Goal: Task Accomplishment & Management: Use online tool/utility

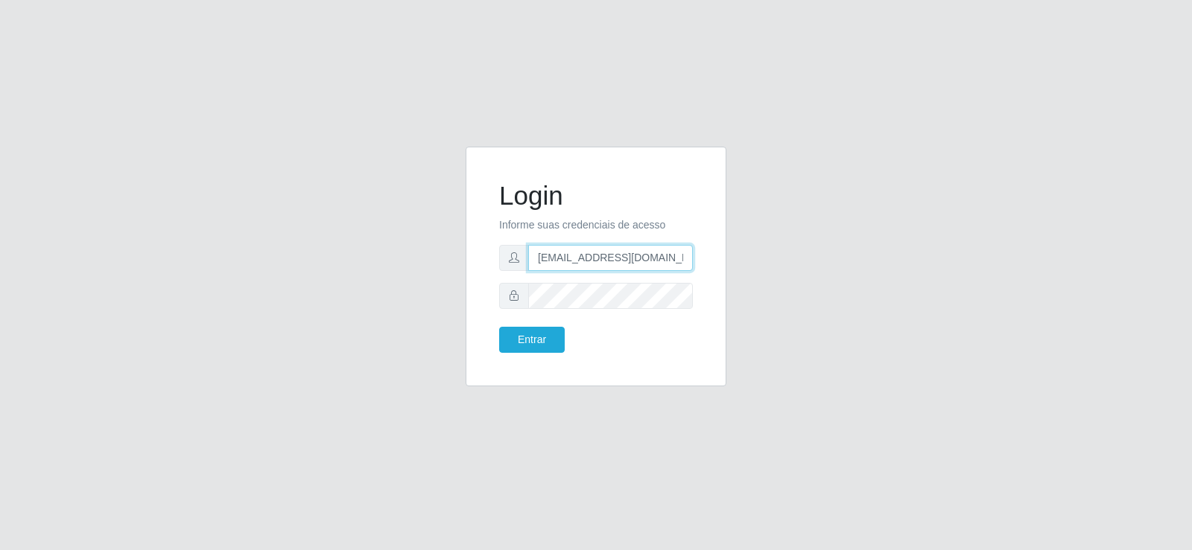
click at [532, 253] on input "[EMAIL_ADDRESS][DOMAIN_NAME]" at bounding box center [610, 258] width 165 height 26
click at [534, 299] on form "Login Informe suas credenciais de acesso [EMAIL_ADDRESS][DOMAIN_NAME] Entrar" at bounding box center [596, 266] width 194 height 173
type input "om"
drag, startPoint x: 557, startPoint y: 250, endPoint x: 537, endPoint y: 275, distance: 31.8
click at [537, 275] on form "Login Informe suas credenciais de acesso om Entrar" at bounding box center [596, 266] width 194 height 173
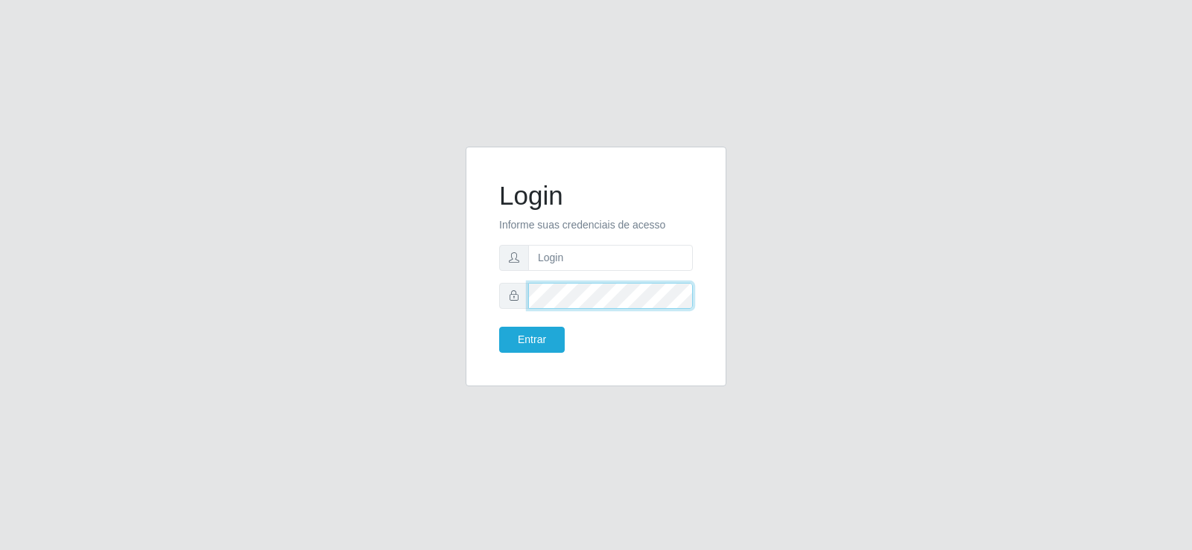
click at [464, 311] on div "Login Informe suas credenciais de acesso Entrar" at bounding box center [595, 276] width 283 height 258
click at [538, 267] on input "text" at bounding box center [610, 258] width 165 height 26
click at [541, 348] on button "Entrar" at bounding box center [532, 340] width 66 height 26
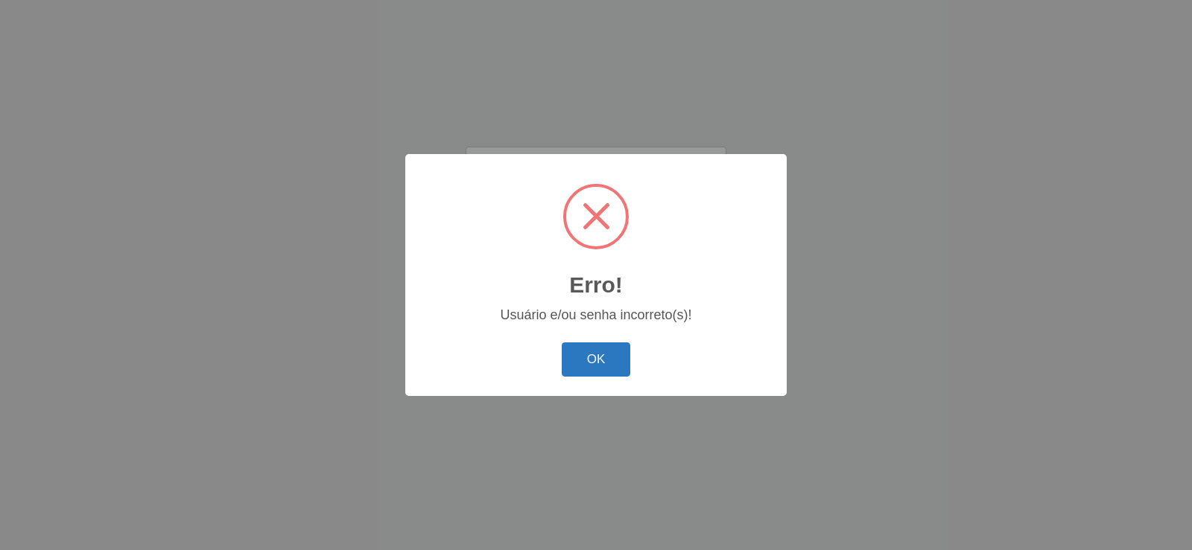
click at [569, 349] on button "OK" at bounding box center [596, 360] width 69 height 35
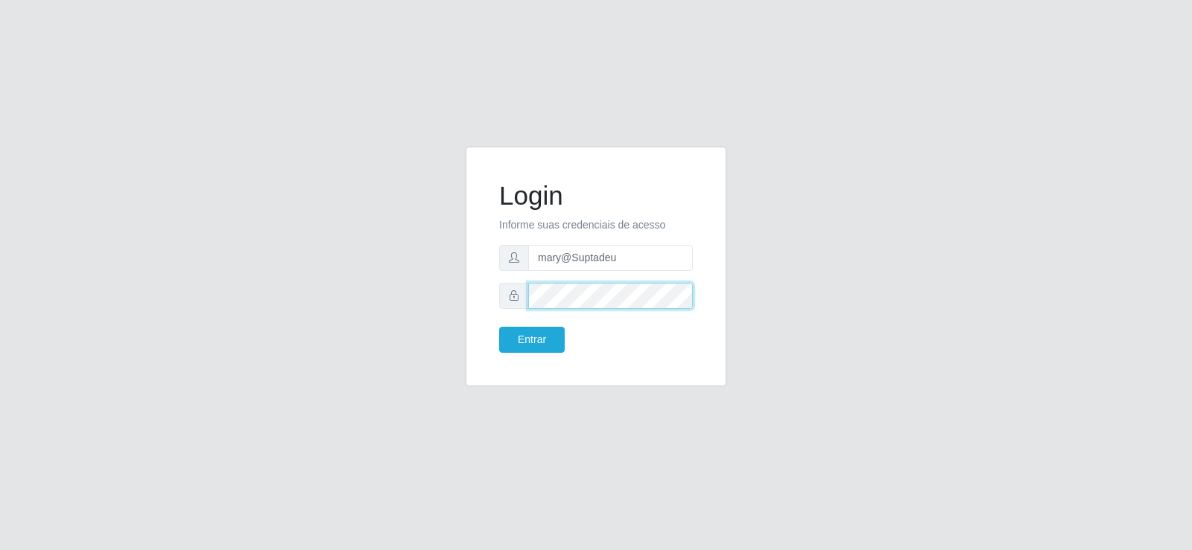
click at [371, 329] on div "Login Informe suas credenciais de acesso [PERSON_NAME] Entrar" at bounding box center [595, 276] width 849 height 258
click at [629, 263] on input "mary@Suptadeu" at bounding box center [610, 258] width 165 height 26
click at [582, 311] on form "Login Informe suas credenciais de acesso [PERSON_NAME] Entrar" at bounding box center [596, 266] width 194 height 173
drag, startPoint x: 537, startPoint y: 322, endPoint x: 530, endPoint y: 346, distance: 24.8
click at [534, 330] on form "Login Informe suas credenciais de acesso [PERSON_NAME] Entrar" at bounding box center [596, 266] width 194 height 173
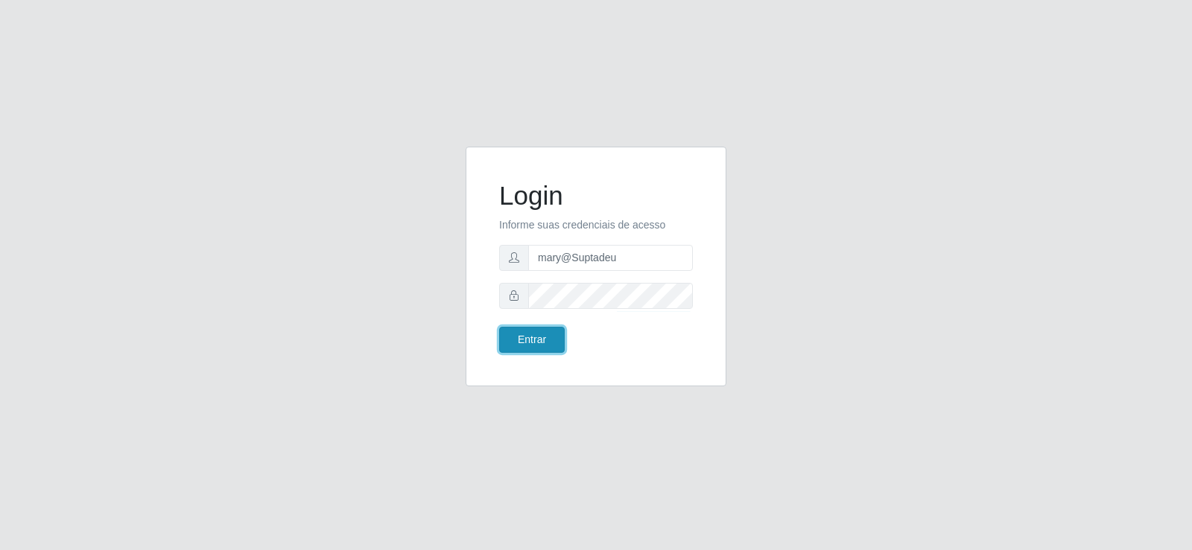
click at [529, 346] on button "Entrar" at bounding box center [532, 340] width 66 height 26
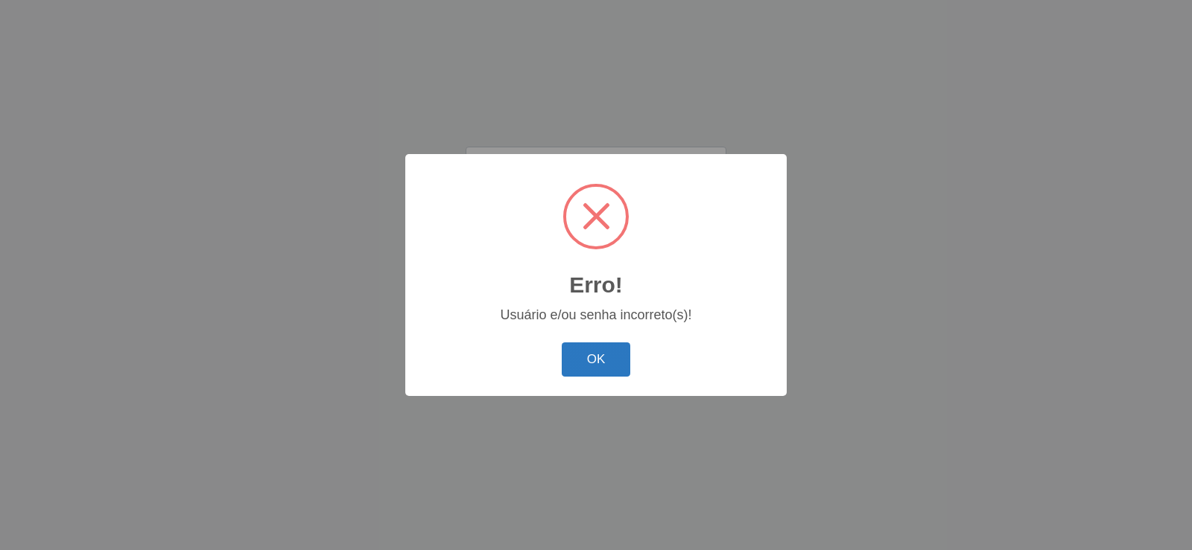
click at [568, 355] on button "OK" at bounding box center [596, 360] width 69 height 35
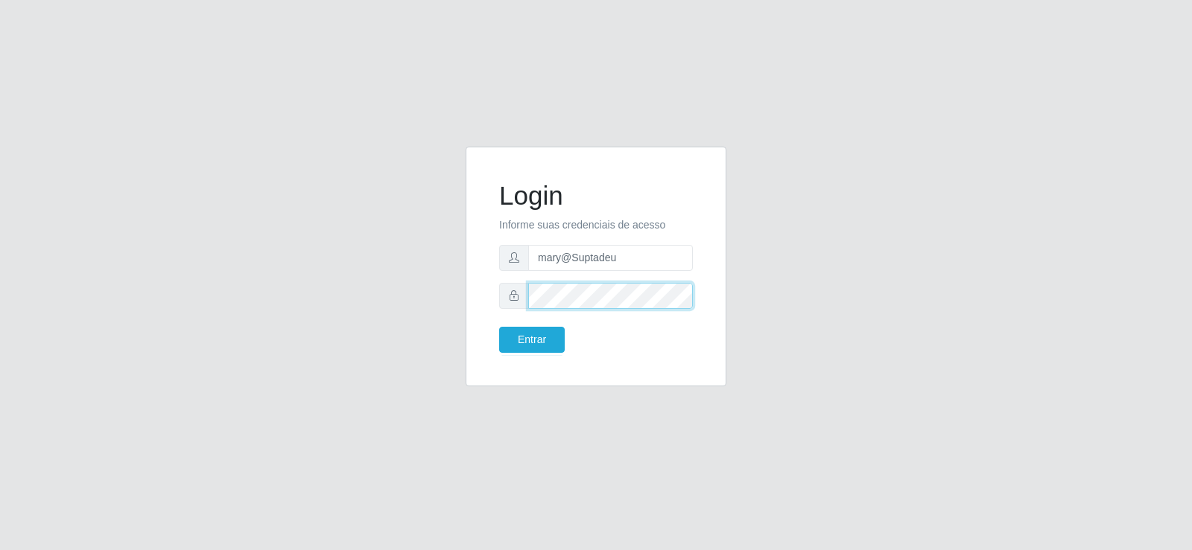
click at [295, 320] on div "Login Informe suas credenciais de acesso [PERSON_NAME] Entrar" at bounding box center [595, 276] width 849 height 258
click at [619, 258] on input "mary@Suptadeu" at bounding box center [610, 258] width 165 height 26
click at [537, 346] on button "Entrar" at bounding box center [532, 340] width 66 height 26
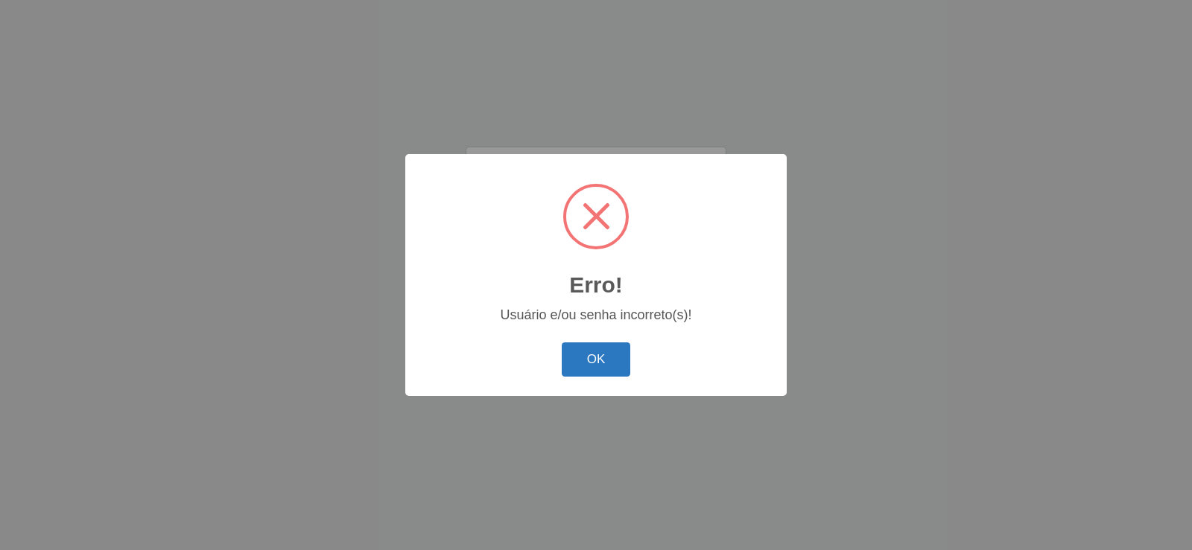
click at [590, 366] on button "OK" at bounding box center [596, 360] width 69 height 35
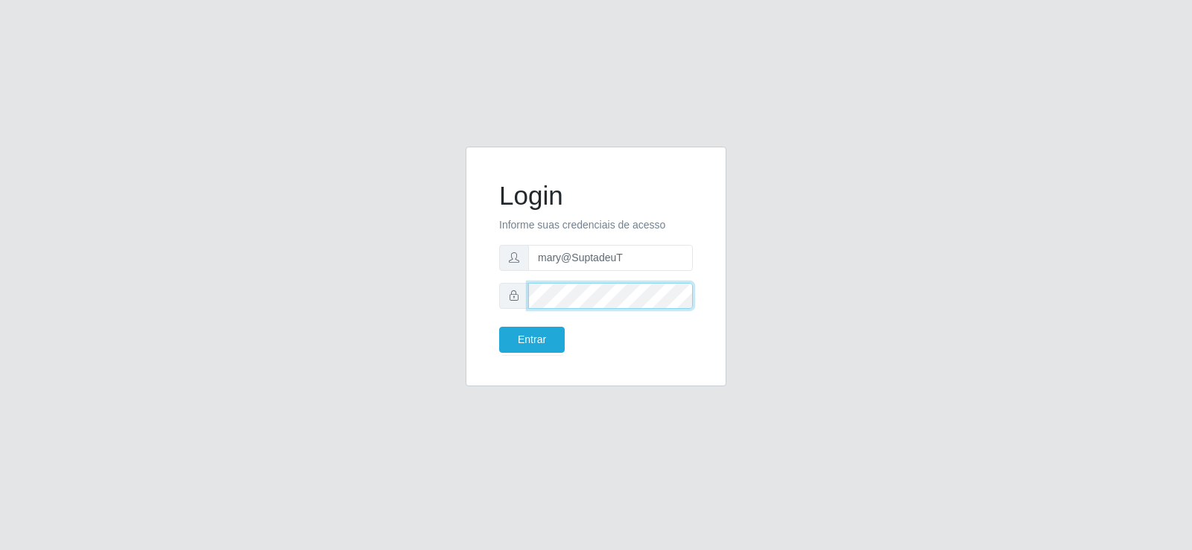
click at [406, 337] on div "Login Informe suas credenciais de acesso [PERSON_NAME] Entrar" at bounding box center [595, 276] width 849 height 258
click at [641, 258] on input "mary@SuptadeuT" at bounding box center [610, 258] width 165 height 26
type input "mary@Suptadeu"
click at [546, 334] on button "Entrar" at bounding box center [532, 340] width 66 height 26
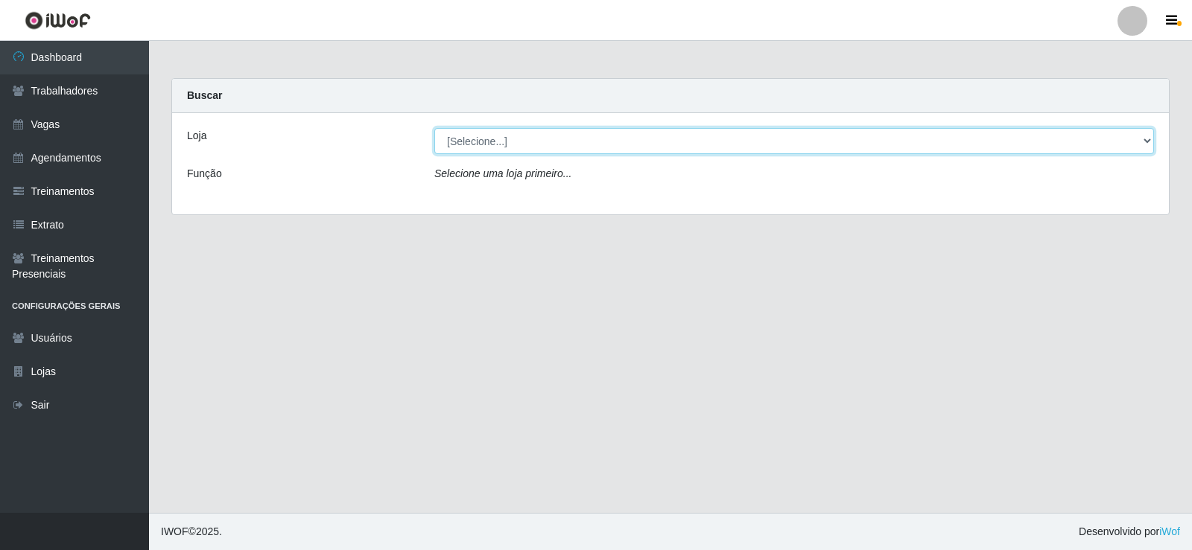
click at [1148, 138] on select "[Selecione...] Supermercado Tadeu - [GEOGRAPHIC_DATA]" at bounding box center [793, 141] width 719 height 26
select select "195"
click at [434, 128] on select "[Selecione...] Supermercado Tadeu - [GEOGRAPHIC_DATA]" at bounding box center [793, 141] width 719 height 26
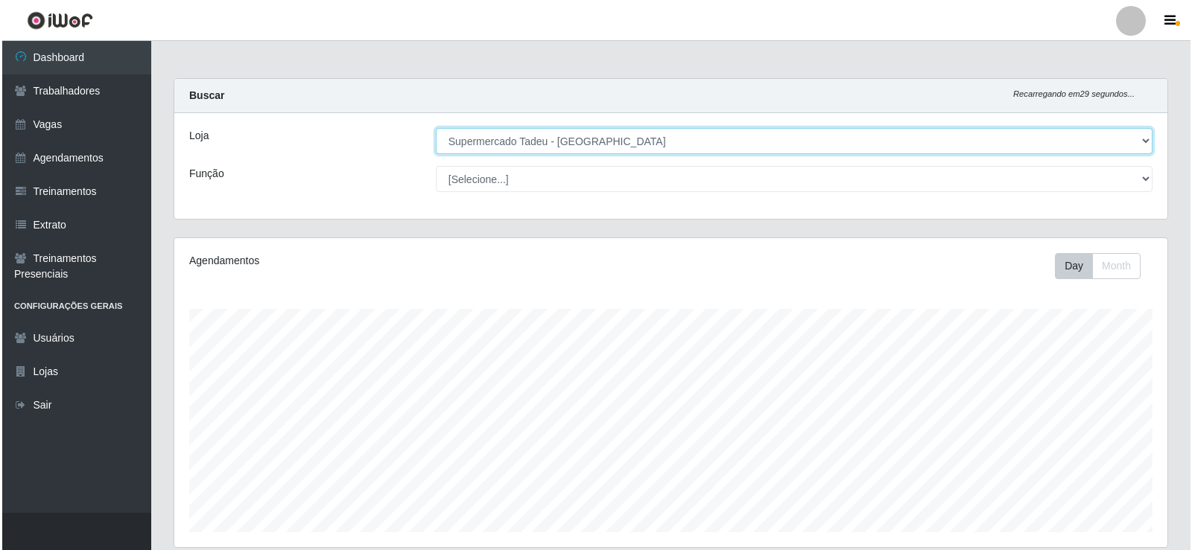
scroll to position [306, 0]
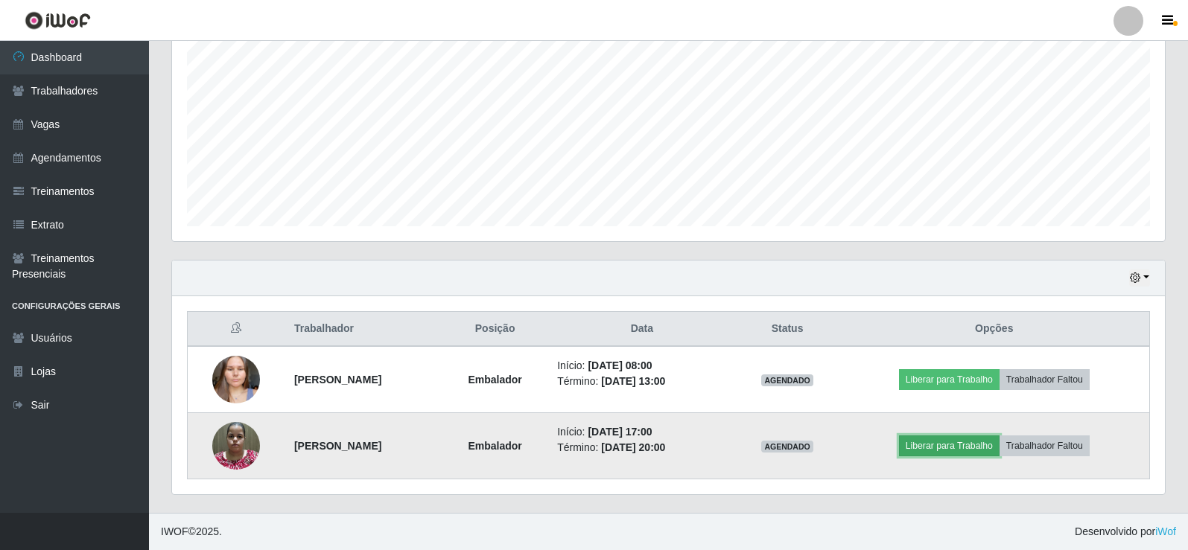
click at [999, 442] on button "Liberar para Trabalho" at bounding box center [949, 446] width 101 height 21
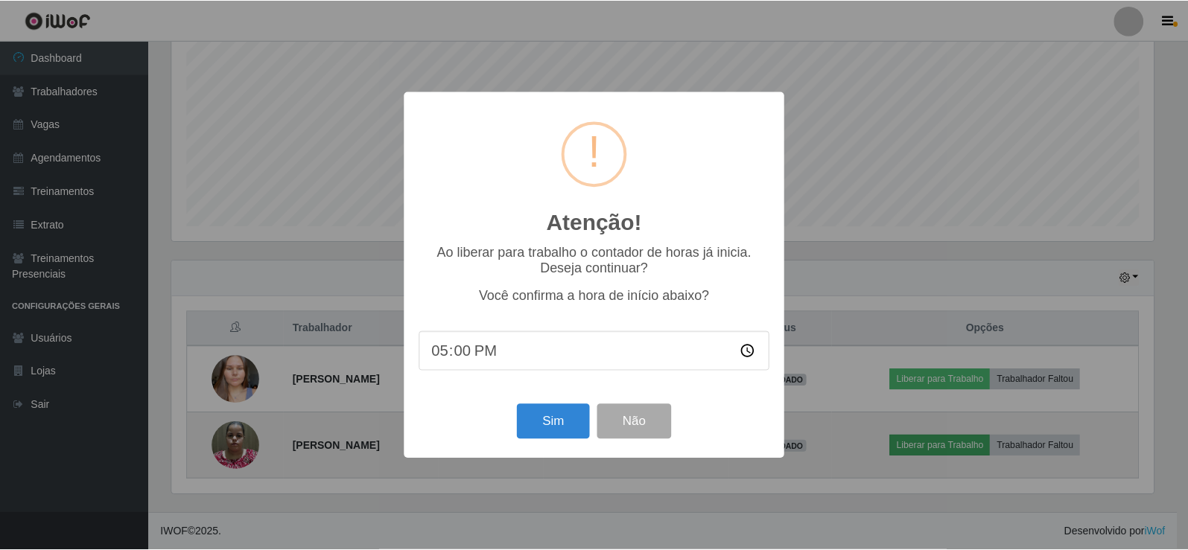
scroll to position [309, 985]
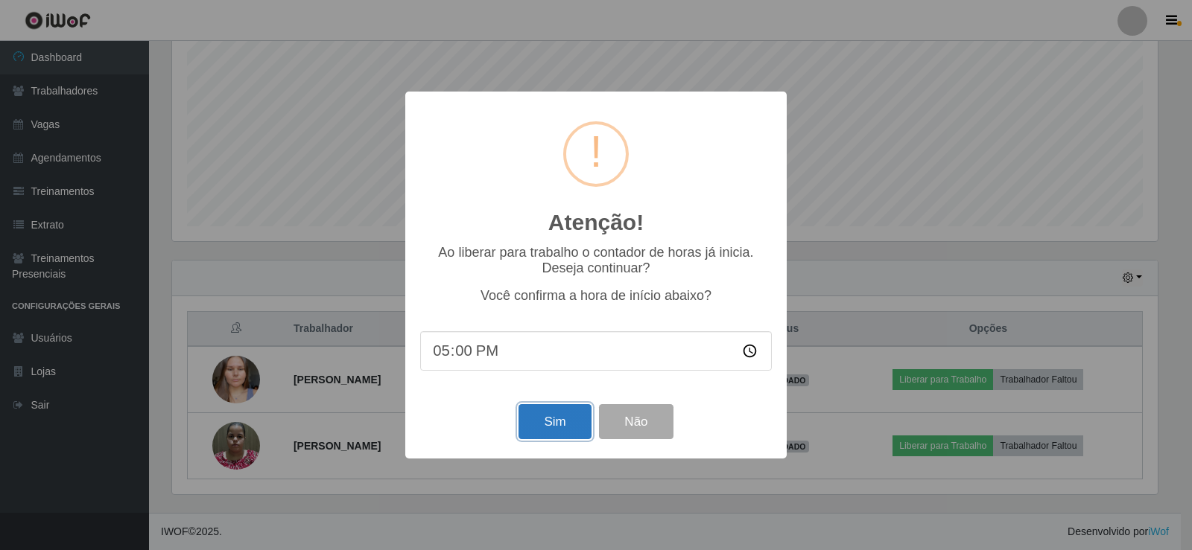
click at [553, 427] on button "Sim" at bounding box center [554, 421] width 72 height 35
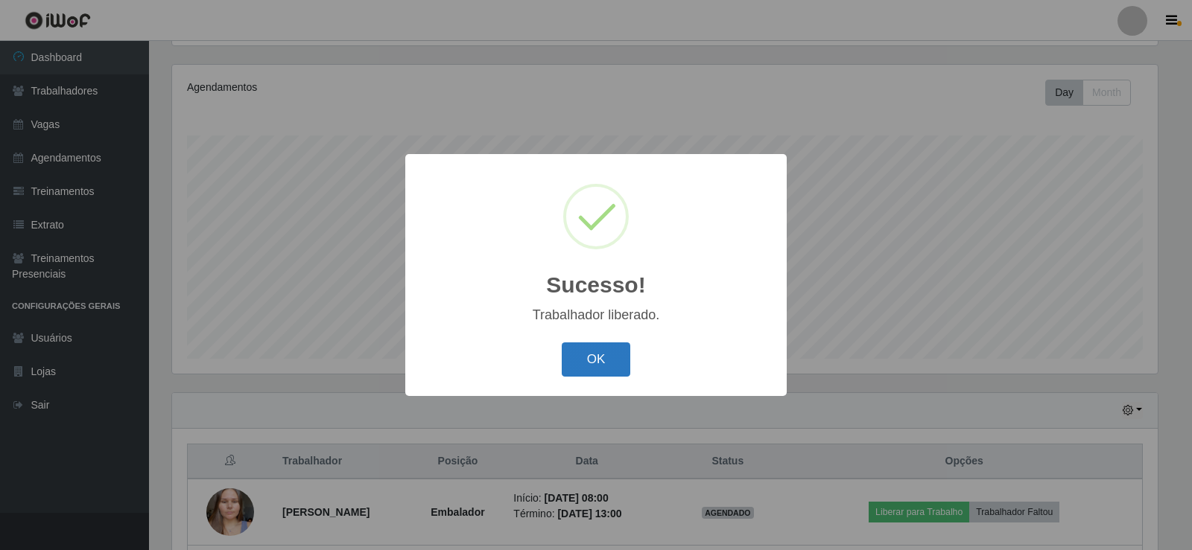
click at [603, 366] on button "OK" at bounding box center [596, 360] width 69 height 35
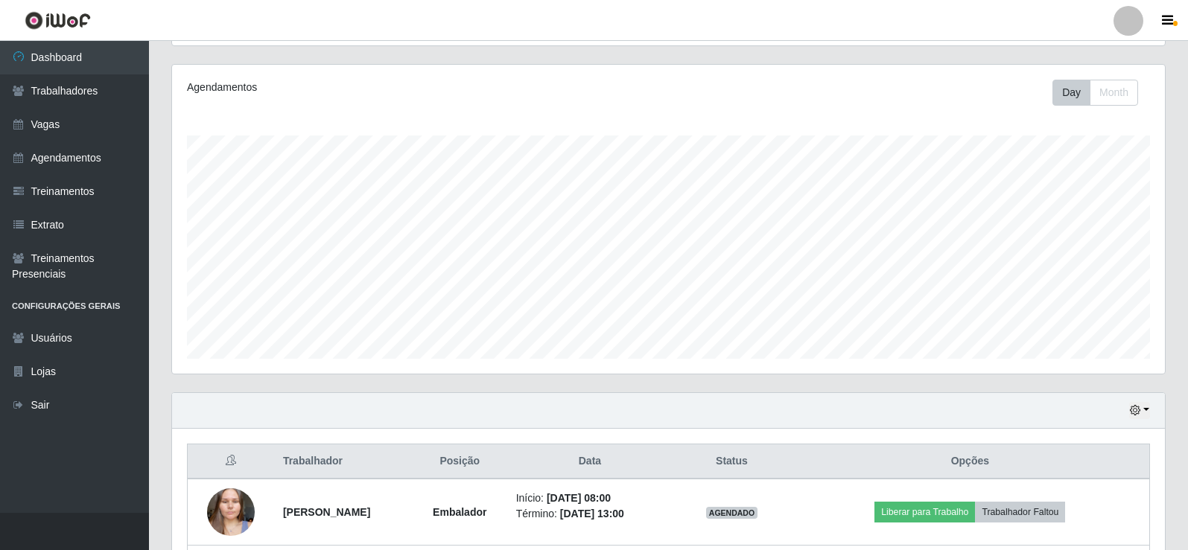
scroll to position [306, 0]
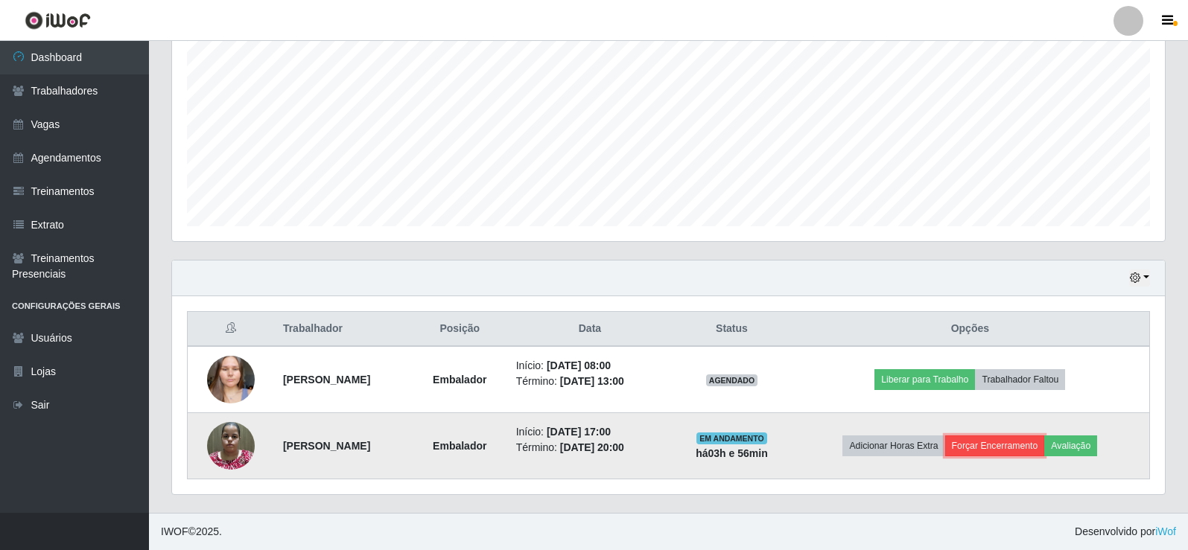
click at [1011, 442] on button "Forçar Encerramento" at bounding box center [995, 446] width 100 height 21
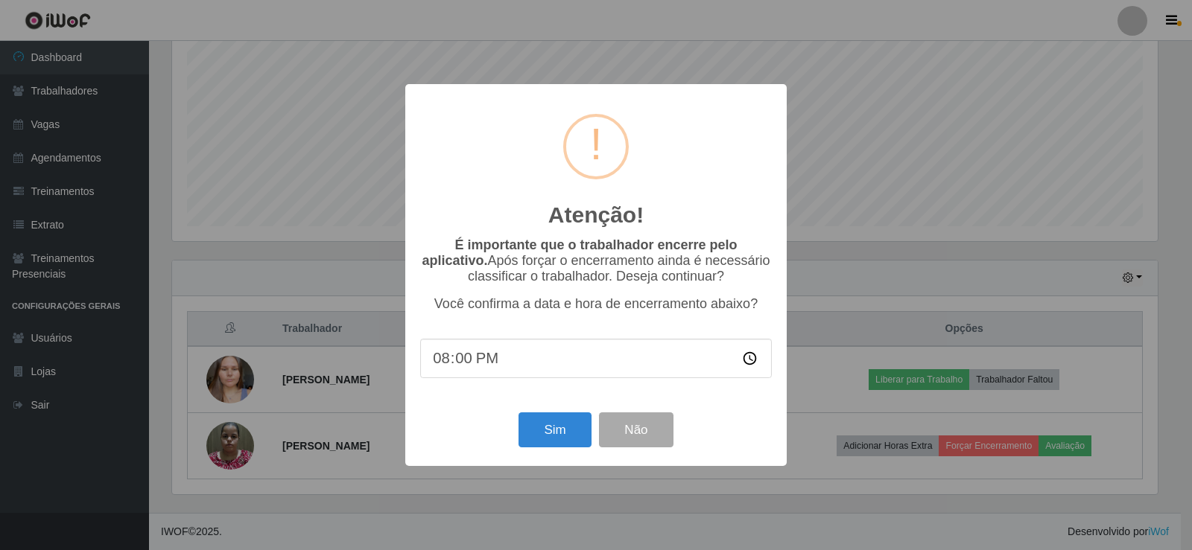
click at [474, 358] on input "20:00" at bounding box center [596, 358] width 352 height 39
click at [462, 366] on input "20:00" at bounding box center [596, 358] width 352 height 39
type input "20:35"
click at [546, 440] on button "Sim" at bounding box center [554, 430] width 72 height 35
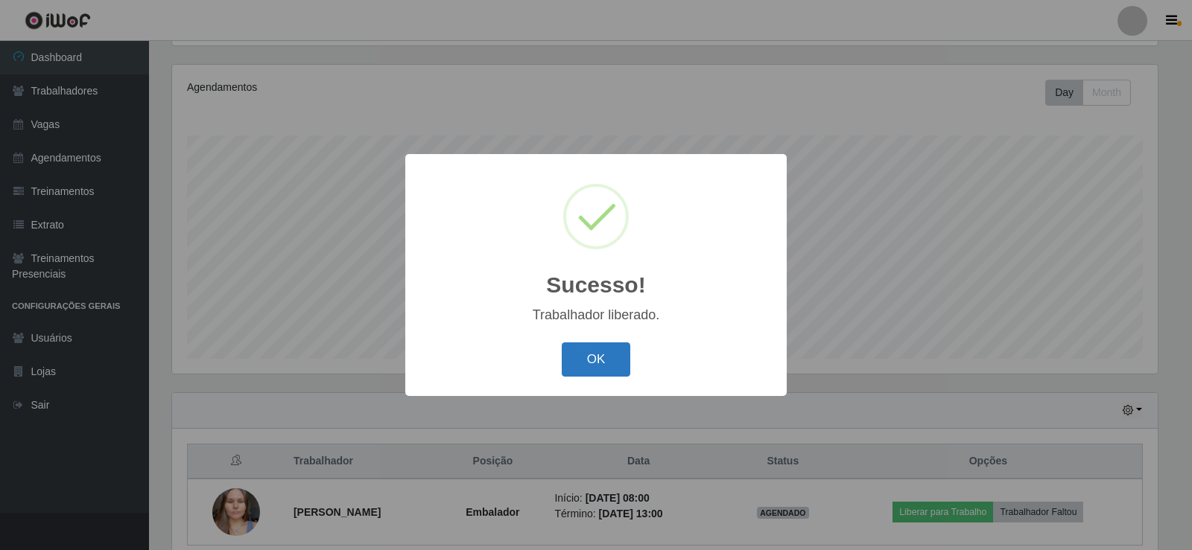
click at [603, 345] on button "OK" at bounding box center [596, 360] width 69 height 35
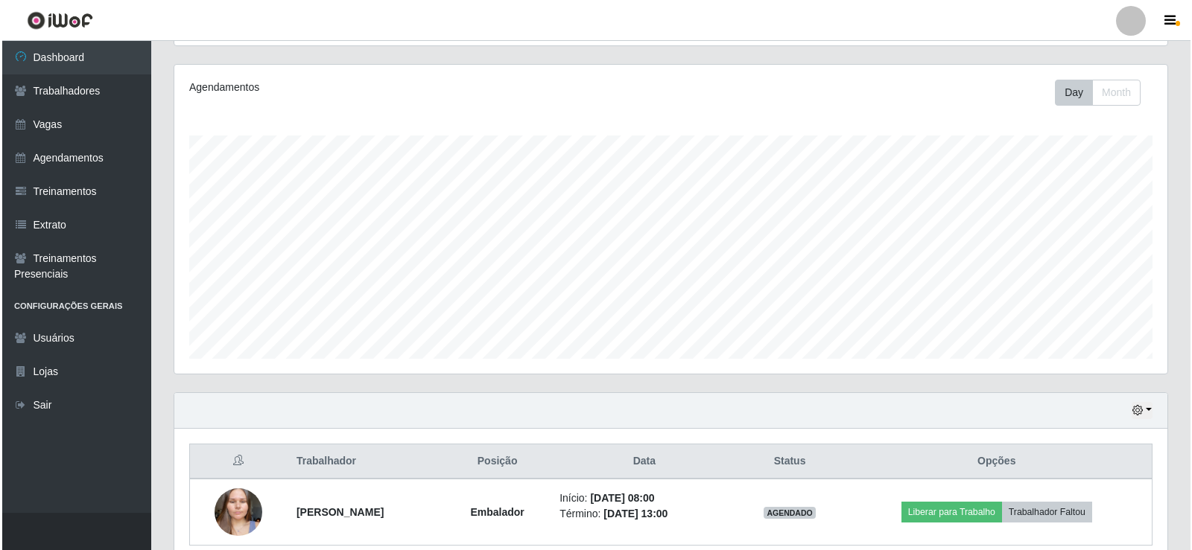
scroll to position [240, 0]
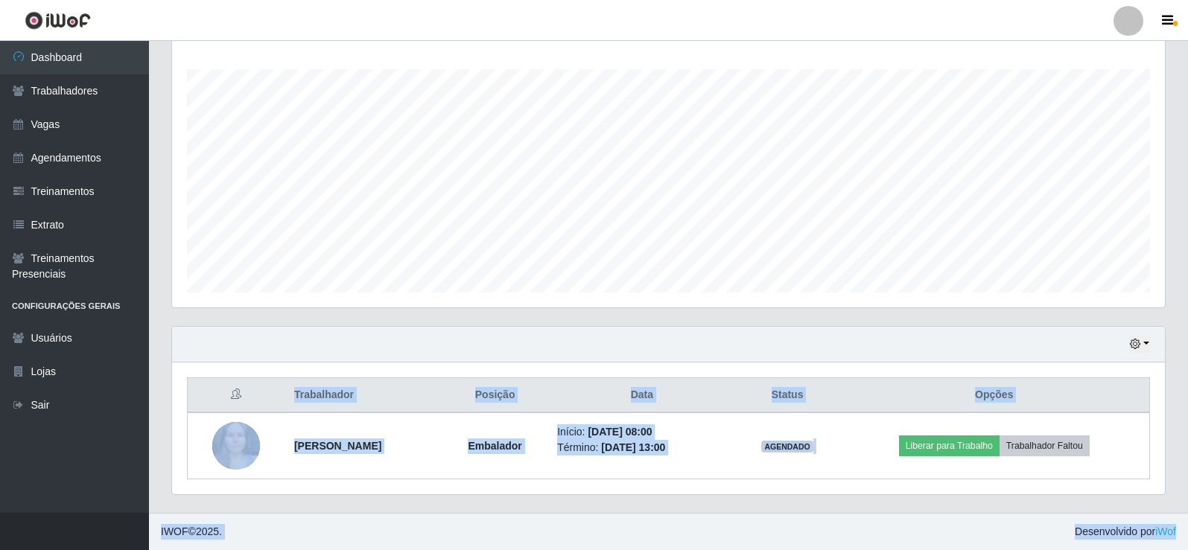
drag, startPoint x: 1182, startPoint y: 221, endPoint x: 1191, endPoint y: 560, distance: 339.0
click at [1188, 550] on html "Perfil Alterar Senha Sair Dashboard Trabalhadores Vagas Agendamentos Treinament…" at bounding box center [594, 155] width 1188 height 790
click at [776, 488] on div "Trabalhador Posição Data Status Opções [PERSON_NAME] Cavalcante Embalador Iníci…" at bounding box center [668, 429] width 993 height 132
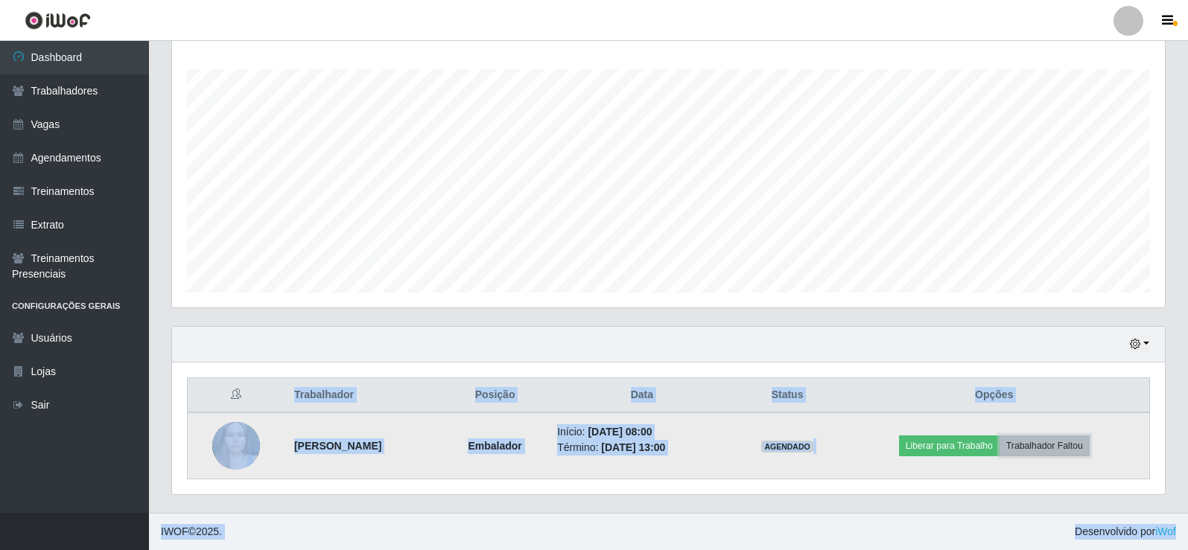
click at [1043, 437] on button "Trabalhador Faltou" at bounding box center [1044, 446] width 90 height 21
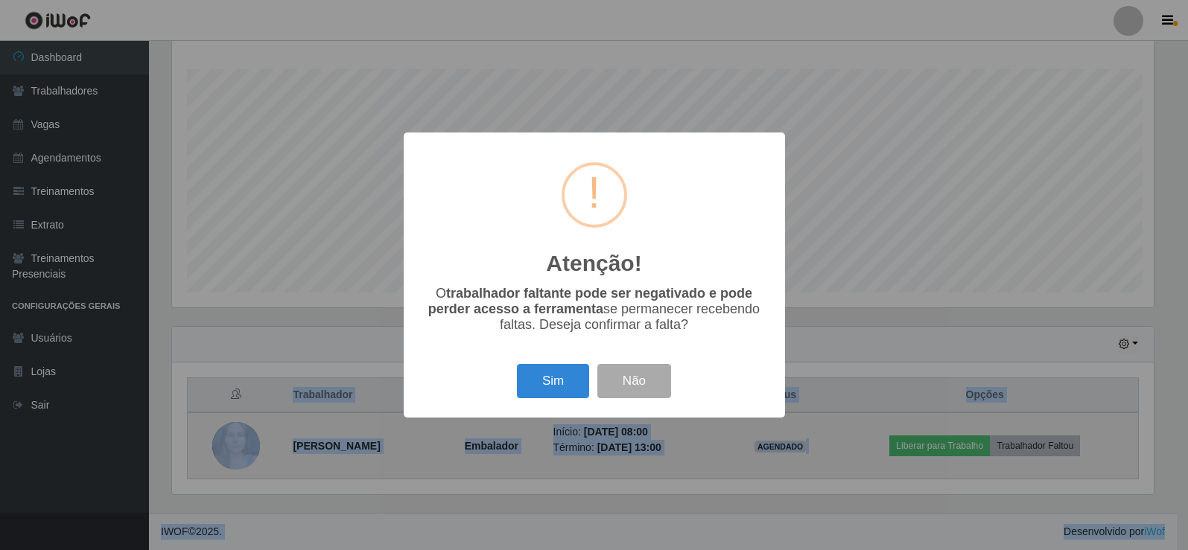
scroll to position [309, 985]
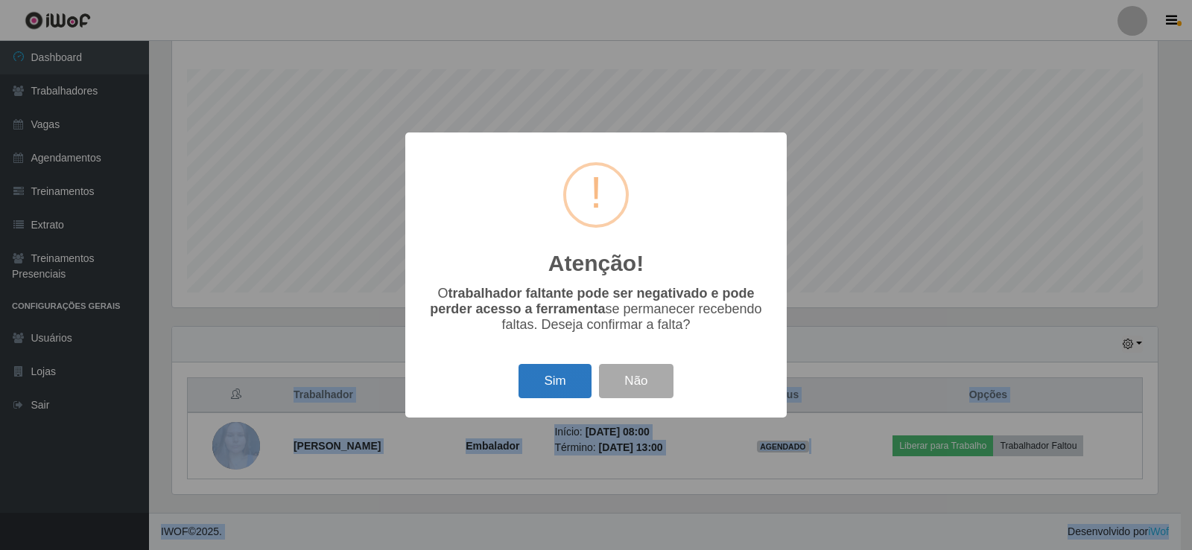
click at [559, 369] on button "Sim" at bounding box center [554, 381] width 72 height 35
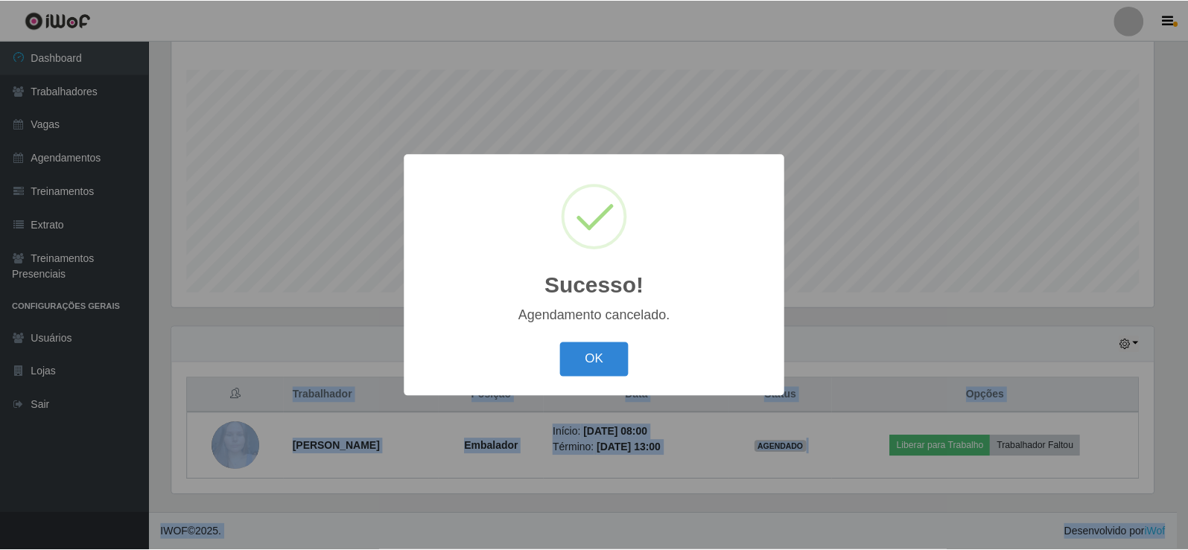
scroll to position [174, 0]
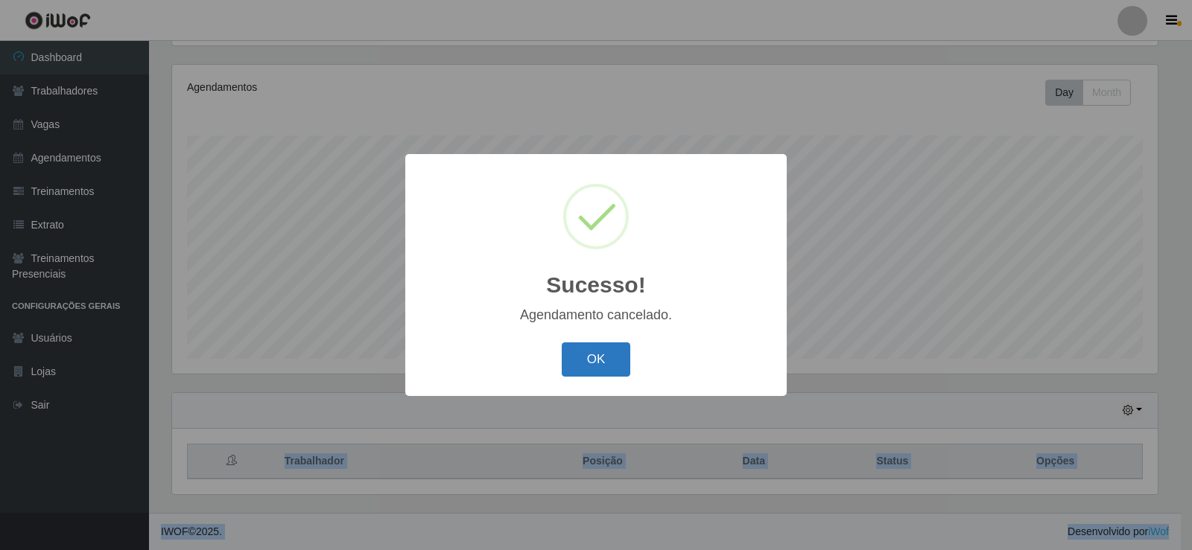
click at [582, 359] on button "OK" at bounding box center [596, 360] width 69 height 35
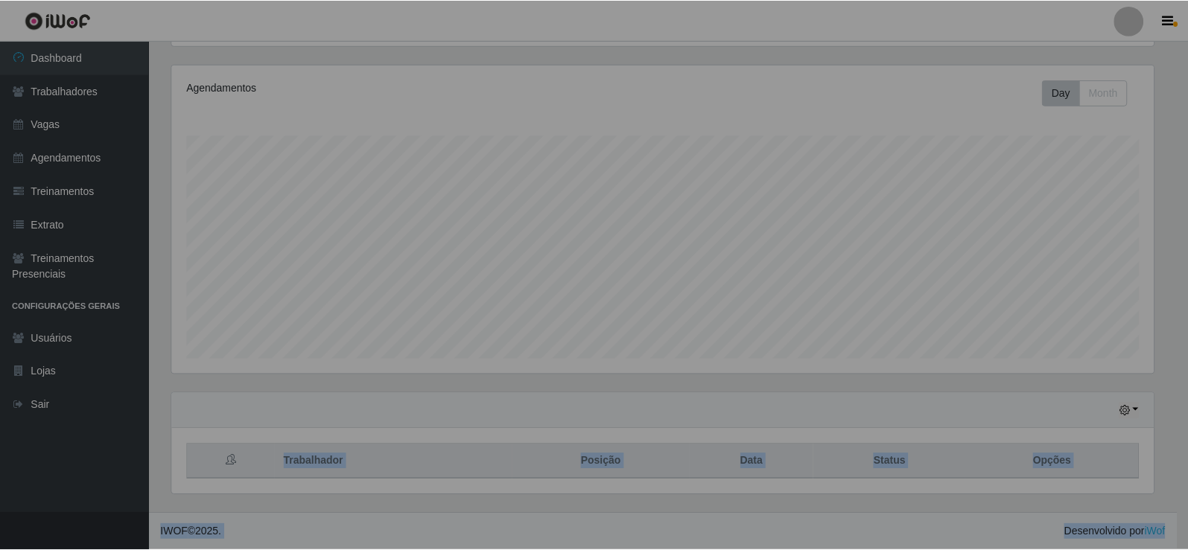
scroll to position [309, 993]
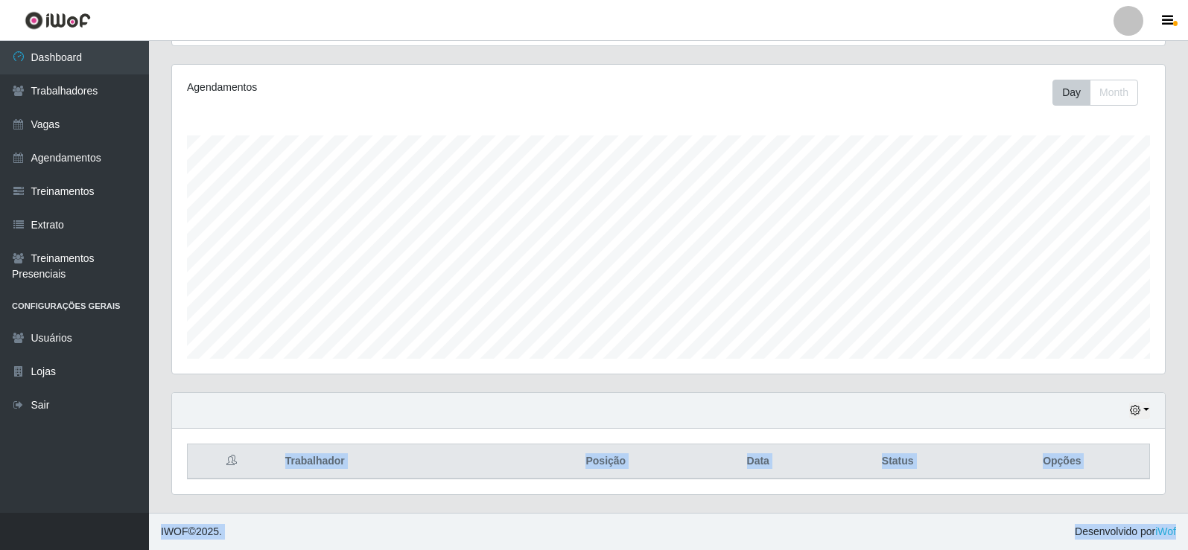
drag, startPoint x: 418, startPoint y: 450, endPoint x: 177, endPoint y: 410, distance: 244.5
click at [418, 451] on th "Trabalhador" at bounding box center [396, 462] width 240 height 35
click at [192, 528] on span "IWOF © 2025 ." at bounding box center [191, 532] width 61 height 16
click at [61, 200] on link "Treinamentos" at bounding box center [74, 192] width 149 height 34
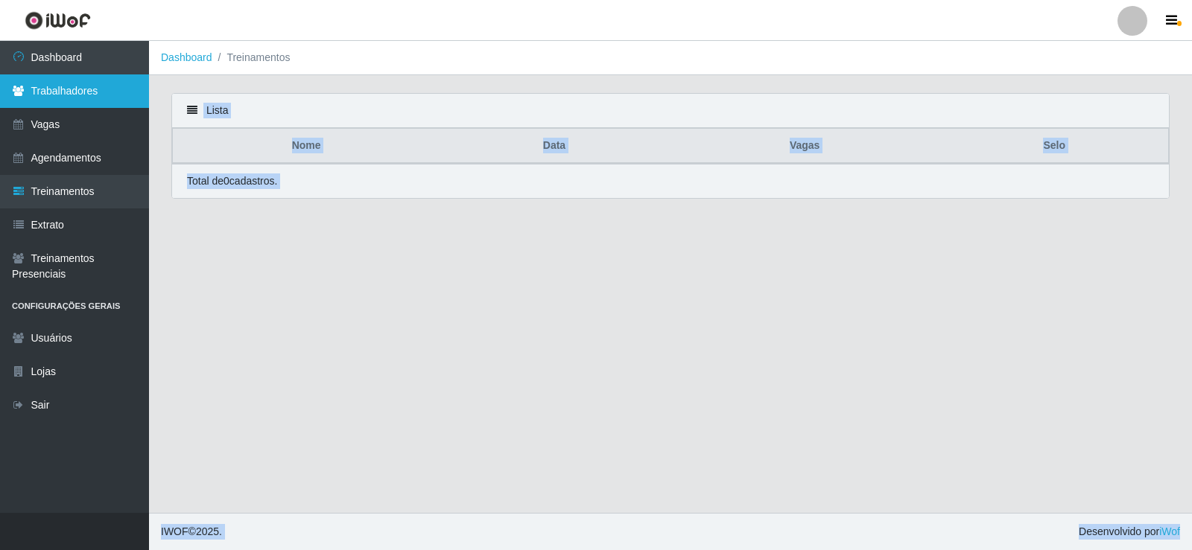
click at [89, 79] on link "Trabalhadores" at bounding box center [74, 91] width 149 height 34
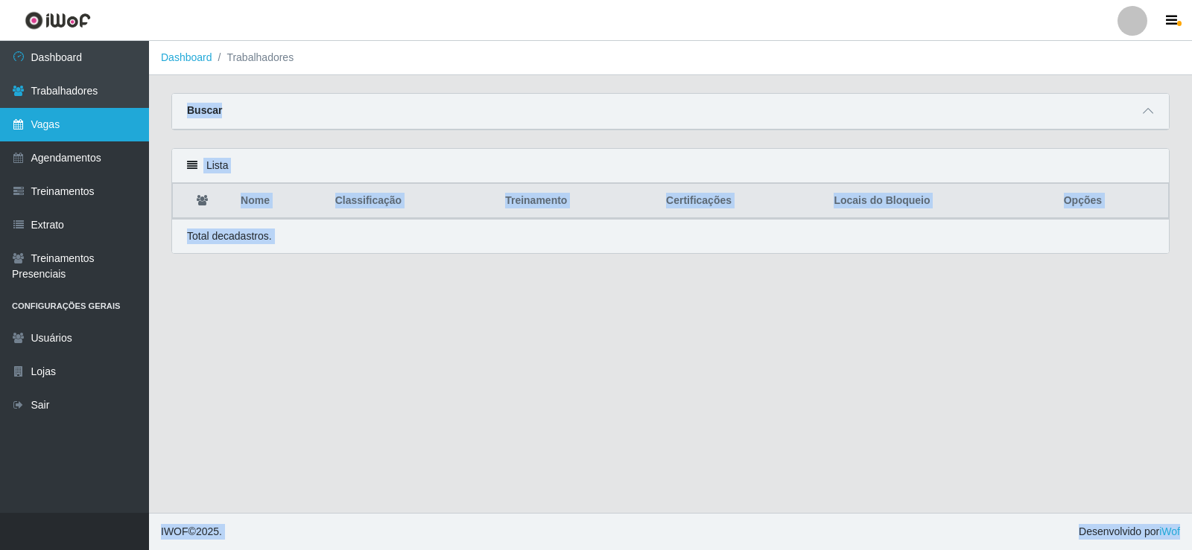
click at [56, 119] on link "Vagas" at bounding box center [74, 125] width 149 height 34
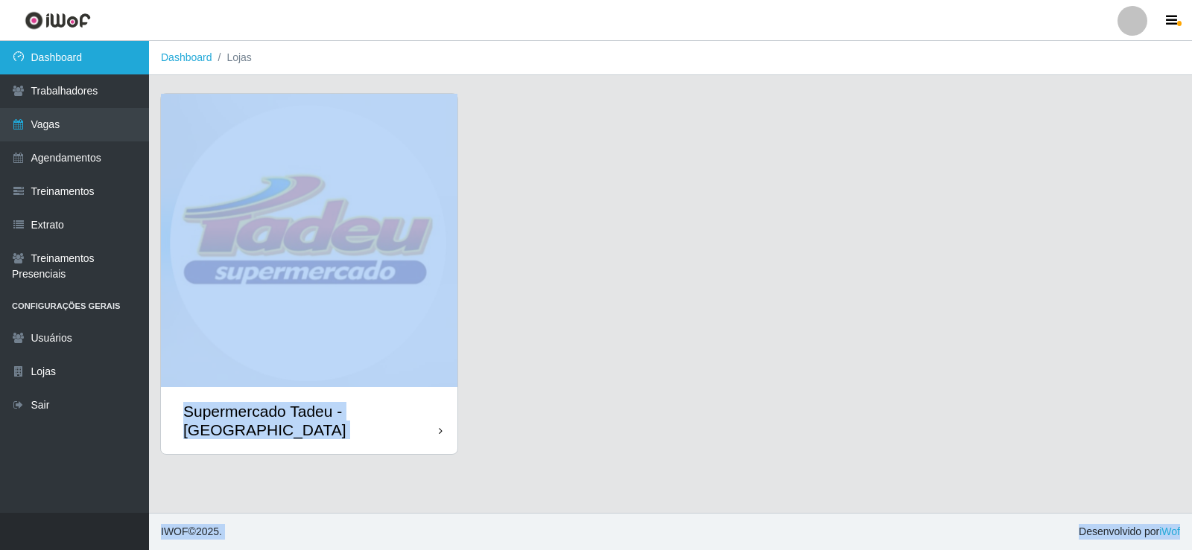
click at [74, 72] on link "Dashboard" at bounding box center [74, 58] width 149 height 34
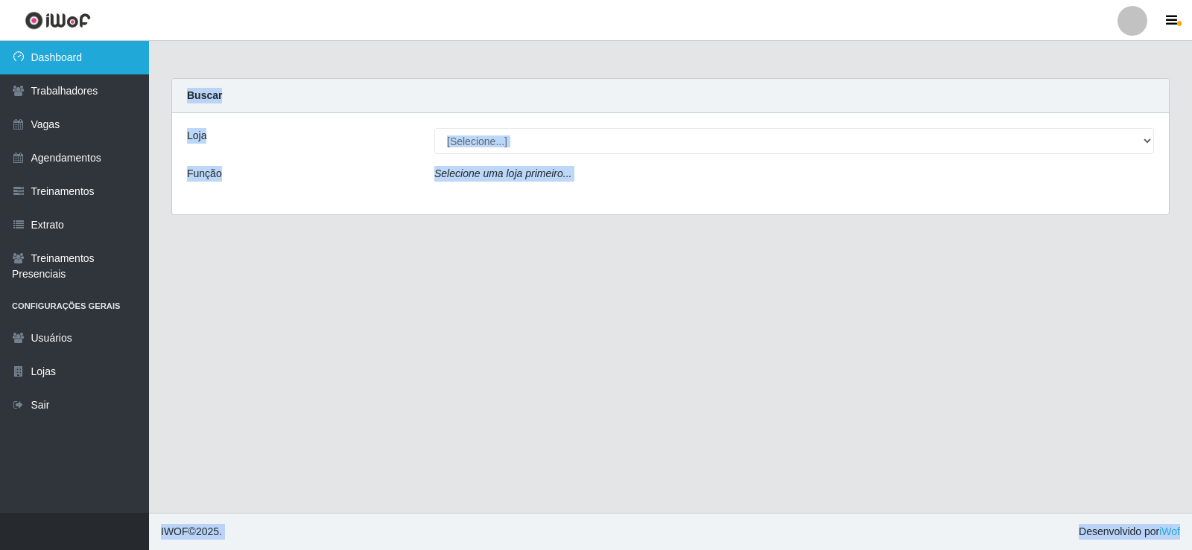
click at [74, 60] on link "Dashboard" at bounding box center [74, 58] width 149 height 34
click at [80, 49] on link "Dashboard" at bounding box center [74, 58] width 149 height 34
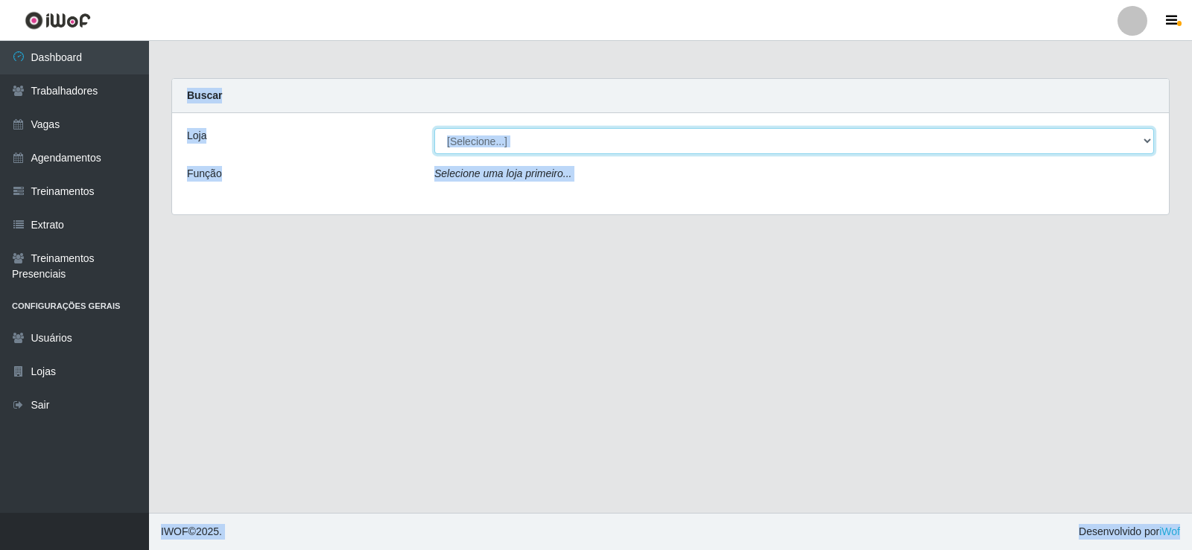
click at [1140, 136] on select "[Selecione...] Supermercado Tadeu - [GEOGRAPHIC_DATA]" at bounding box center [793, 141] width 719 height 26
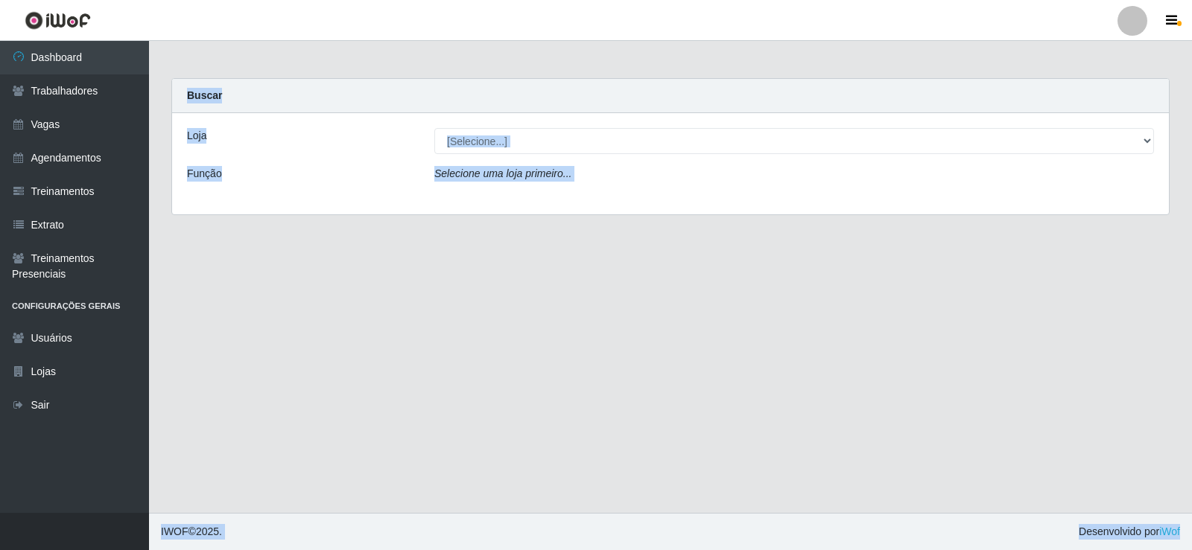
click at [1120, 203] on div "Loja [Selecione...] Supermercado Tadeu - [GEOGRAPHIC_DATA] Função Selecione uma…" at bounding box center [670, 163] width 996 height 101
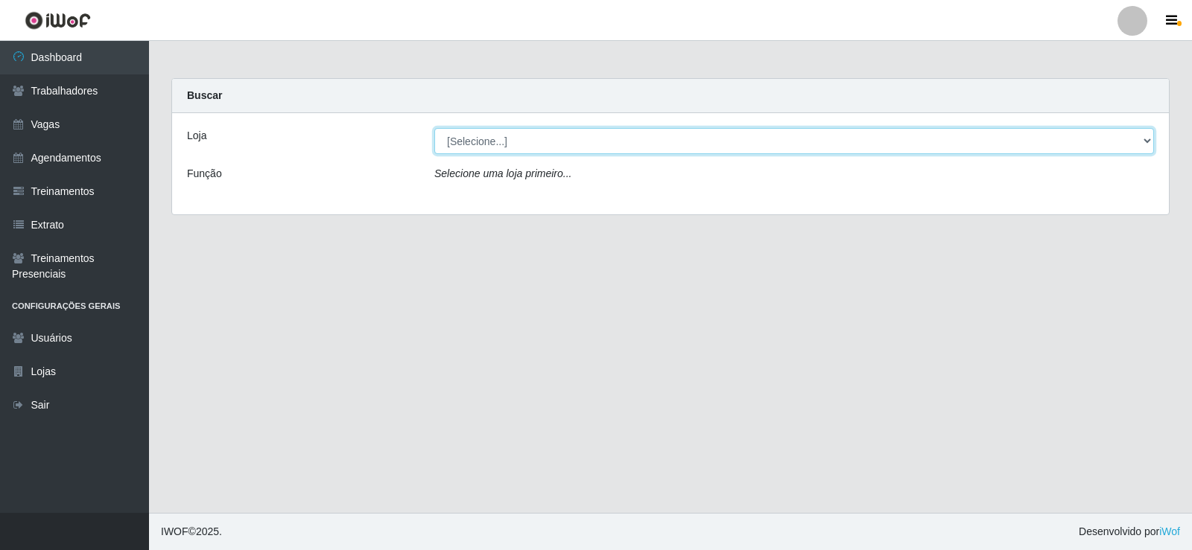
click at [1145, 142] on select "[Selecione...] Supermercado Tadeu - [GEOGRAPHIC_DATA]" at bounding box center [793, 141] width 719 height 26
select select "195"
click at [434, 128] on select "[Selecione...] Supermercado Tadeu - [GEOGRAPHIC_DATA]" at bounding box center [793, 141] width 719 height 26
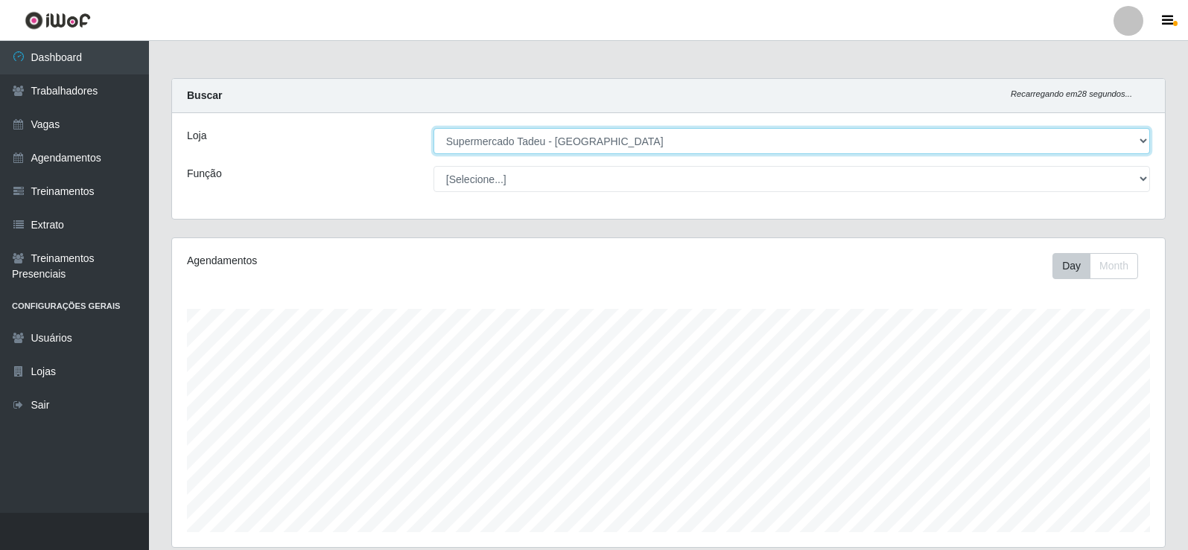
scroll to position [174, 0]
